Goal: Information Seeking & Learning: Check status

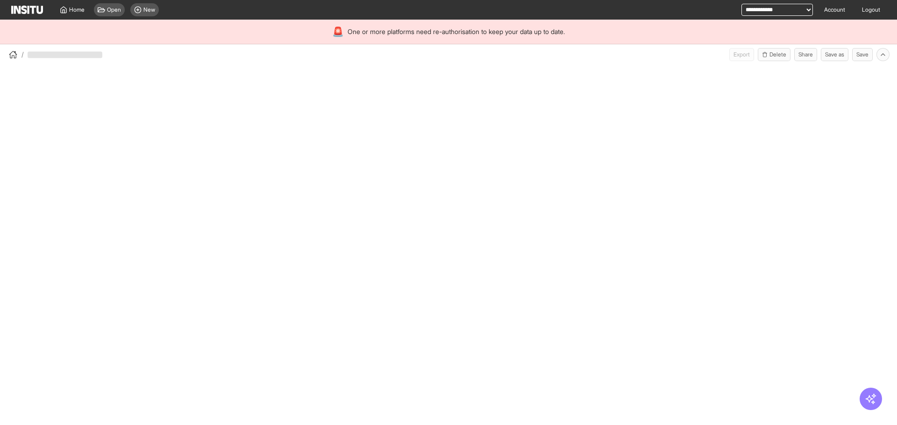
select select "**"
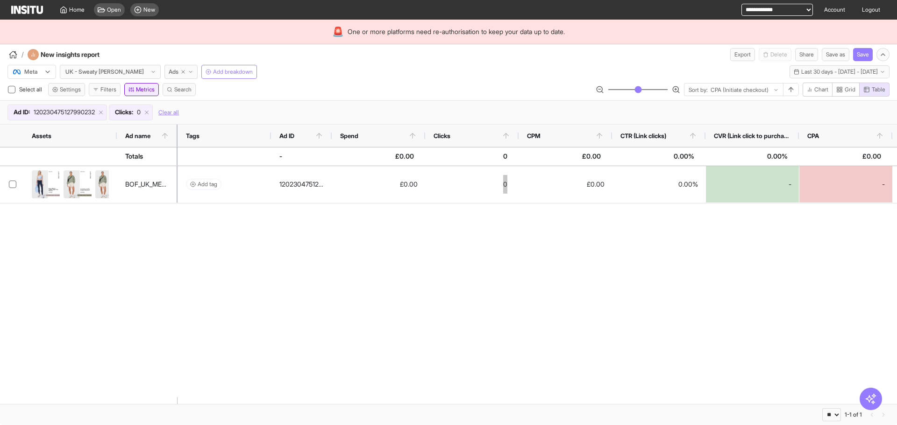
click at [133, 89] on line "button" at bounding box center [133, 89] width 0 height 2
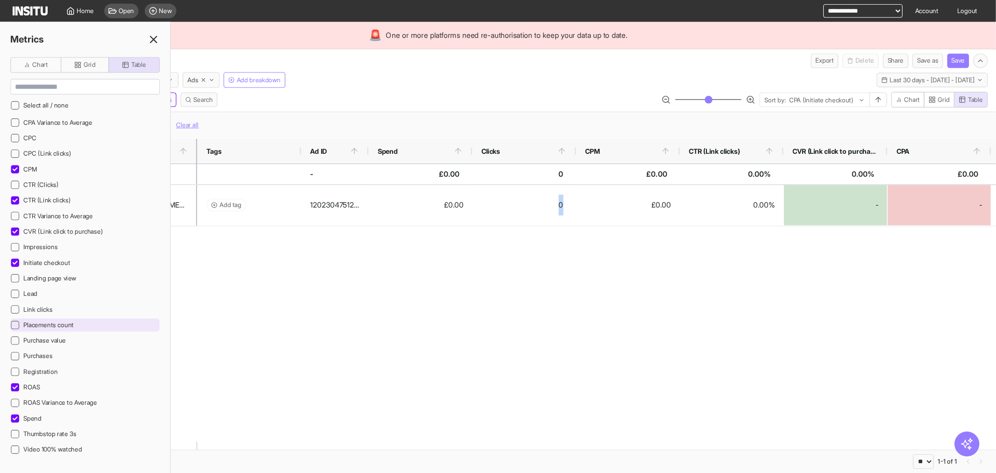
scroll to position [215, 0]
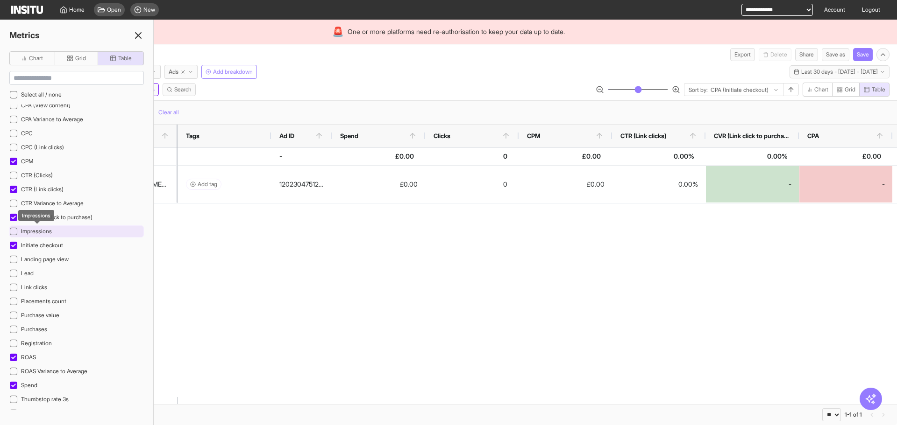
click at [50, 229] on span "Impressions" at bounding box center [36, 231] width 31 height 7
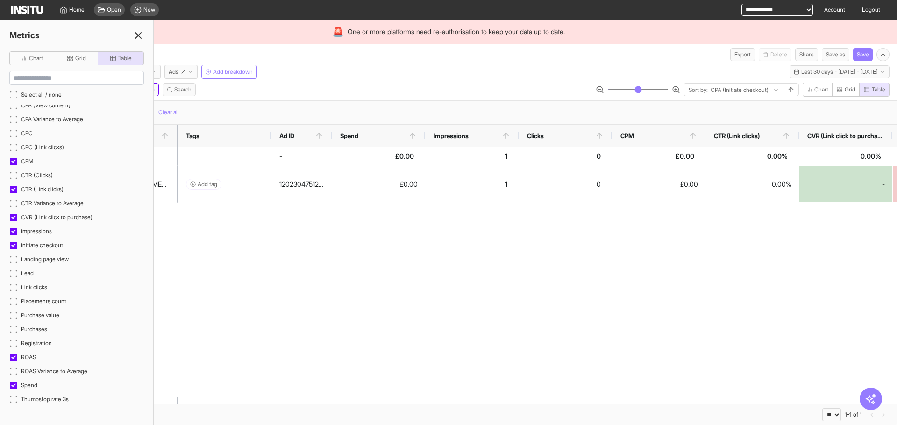
click at [387, 79] on div "Meta UK - Sweaty Betty Ads Add breakdown Last 30 days - Sun 17 Aug - Mon 15 Sep…" at bounding box center [448, 92] width 897 height 63
click at [829, 71] on span "Last 30 days - [DATE] - [DATE]" at bounding box center [839, 71] width 77 height 7
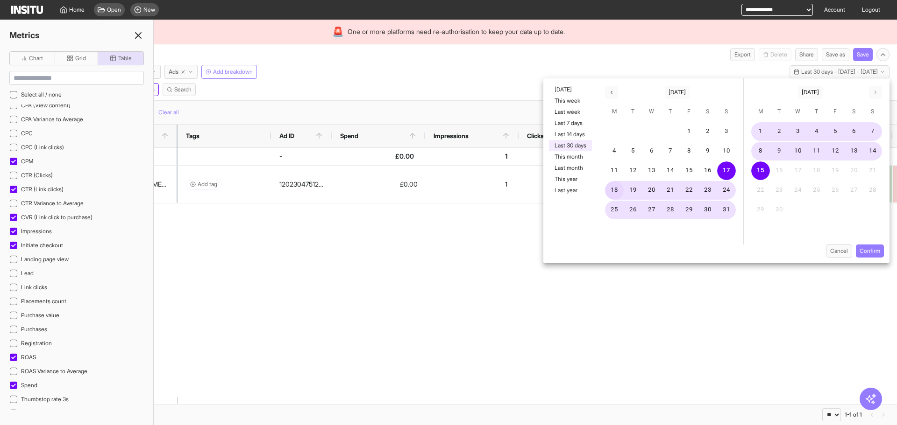
click at [610, 187] on button "18" at bounding box center [614, 190] width 19 height 19
click at [860, 250] on button "Confirm" at bounding box center [870, 251] width 28 height 13
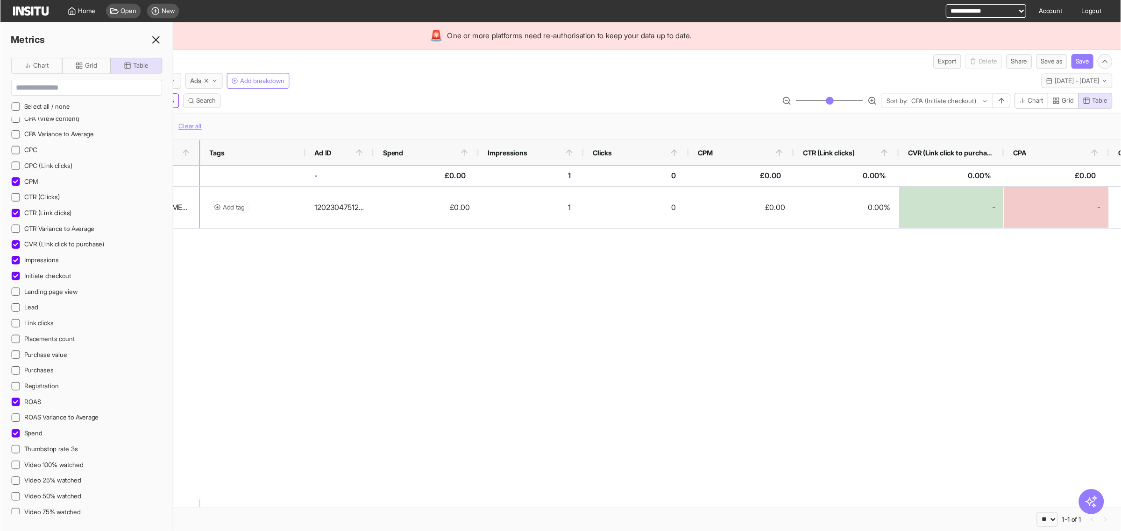
scroll to position [215, 0]
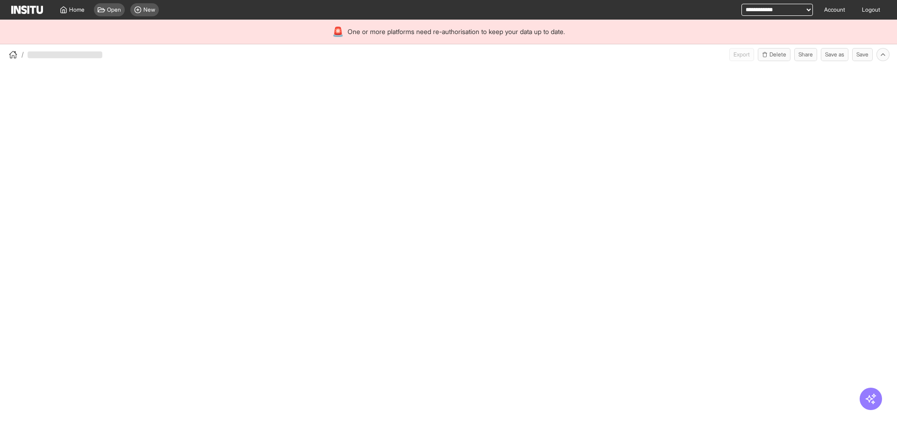
select select "**"
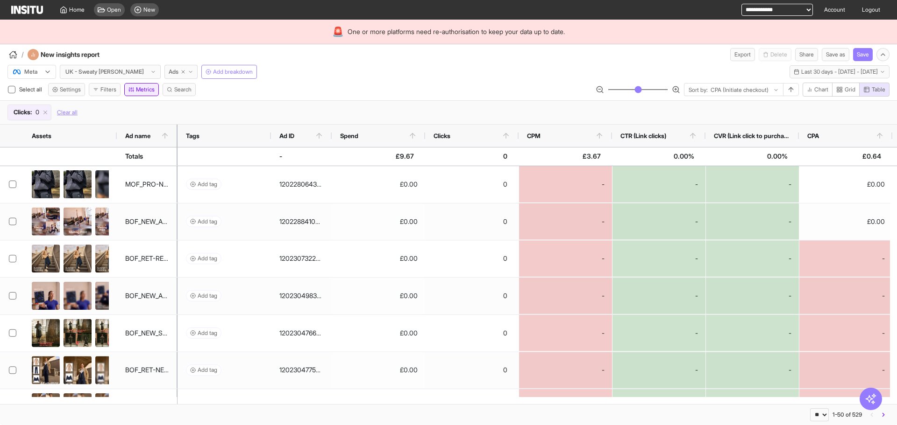
click at [131, 91] on icon "button" at bounding box center [131, 90] width 6 height 6
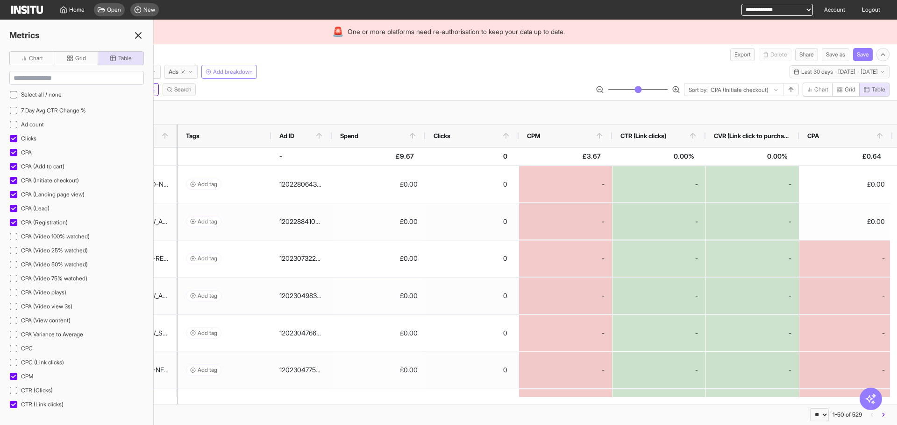
scroll to position [280, 0]
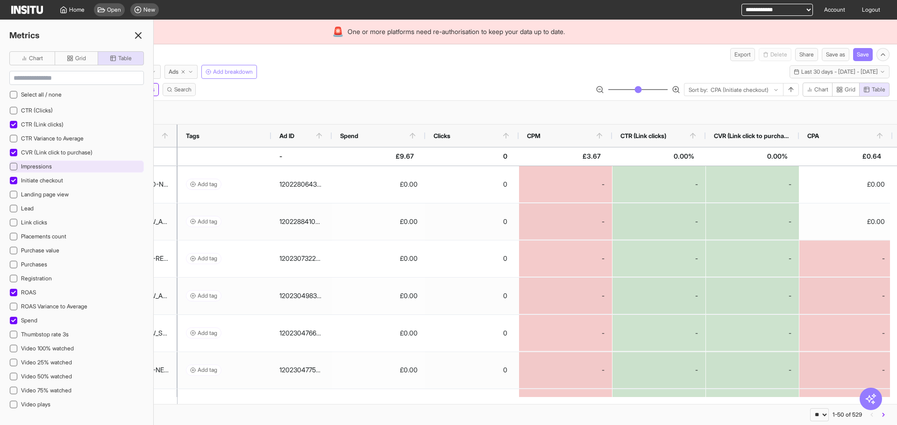
click at [83, 164] on div "Impressions" at bounding box center [76, 167] width 135 height 12
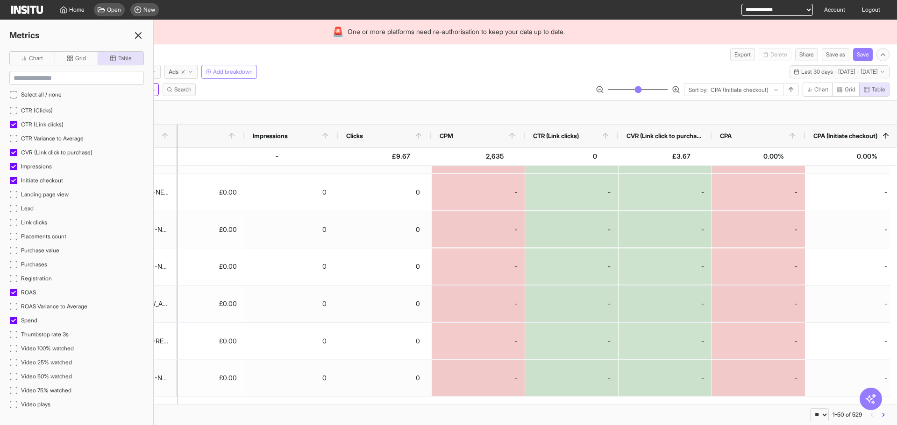
scroll to position [0, 191]
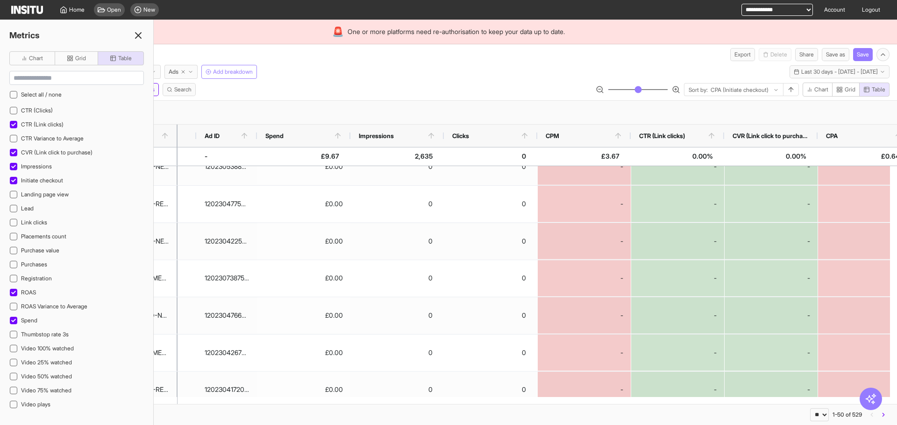
click at [137, 38] on icon at bounding box center [138, 35] width 11 height 11
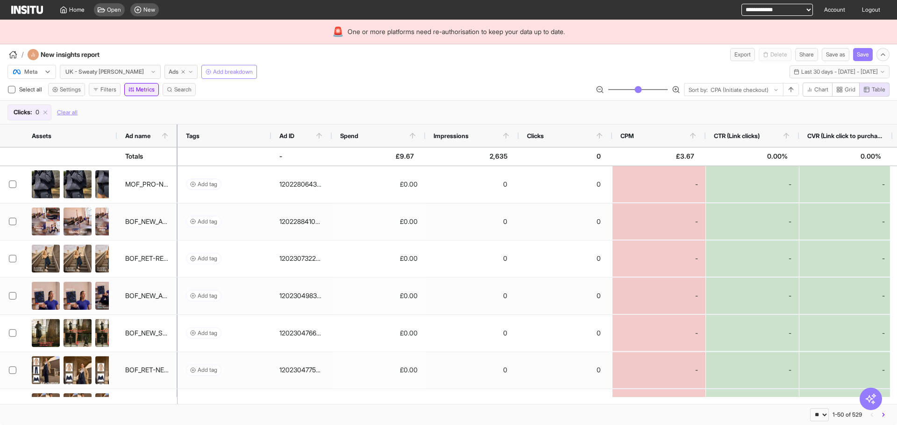
click at [146, 92] on button "Metrics" at bounding box center [141, 89] width 35 height 13
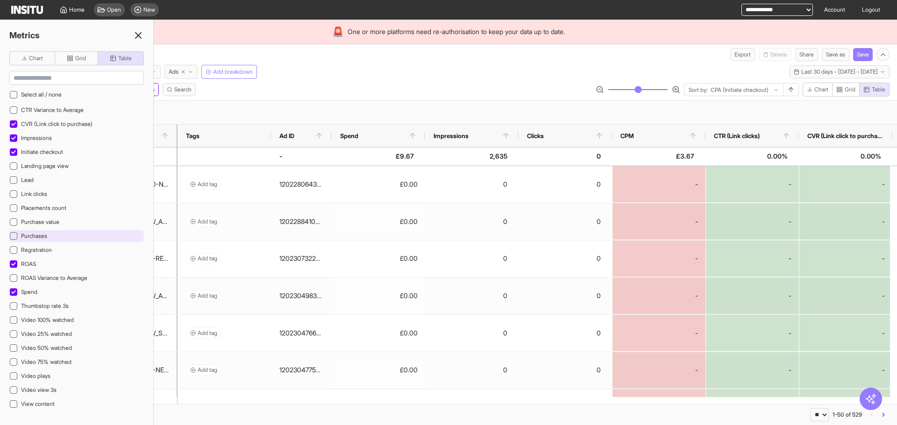
click at [79, 232] on div "Purchases" at bounding box center [76, 236] width 135 height 12
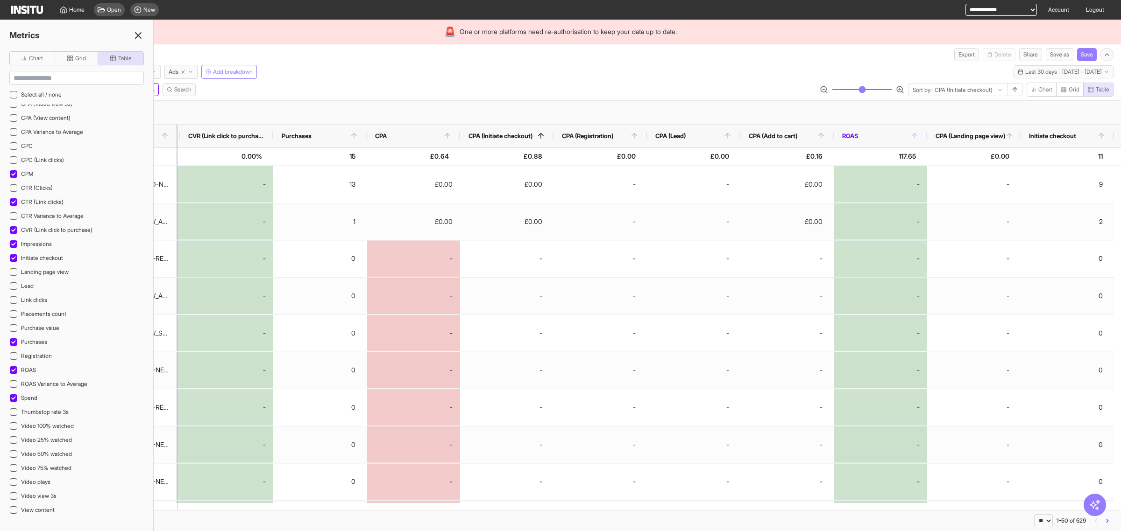
click at [896, 138] on icon at bounding box center [914, 136] width 8 height 8
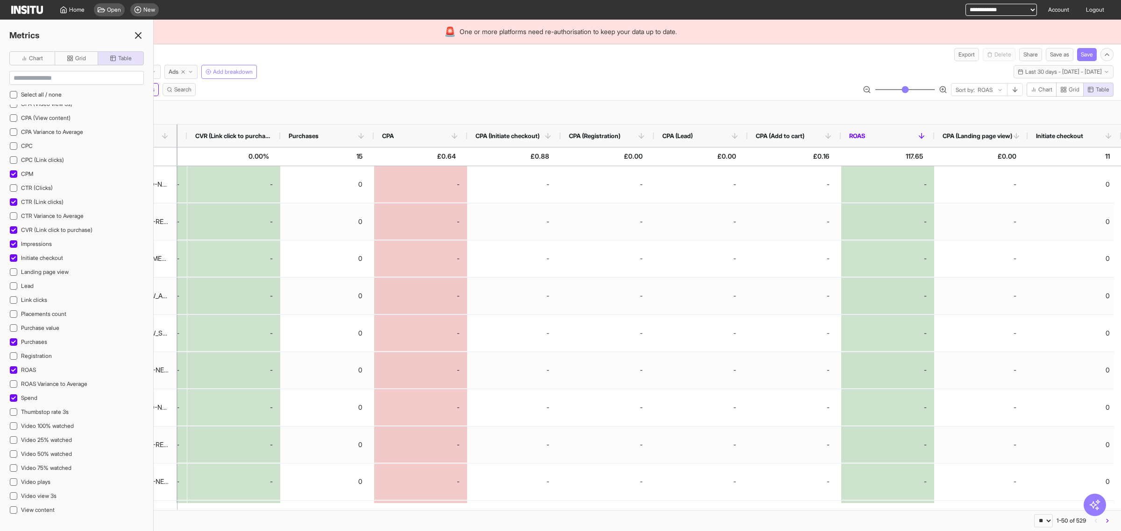
click at [896, 136] on icon at bounding box center [921, 136] width 8 height 8
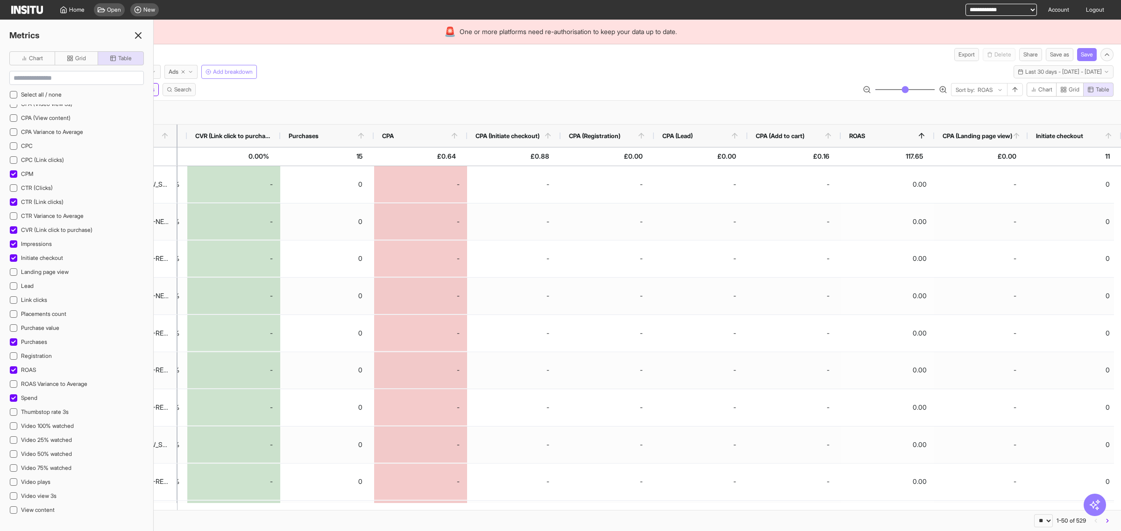
drag, startPoint x: 768, startPoint y: 516, endPoint x: 802, endPoint y: 524, distance: 34.4
click at [802, 425] on div "** ** ** *** *** *** **** 1-50 of 529" at bounding box center [560, 520] width 1121 height 21
